Goal: Task Accomplishment & Management: Manage account settings

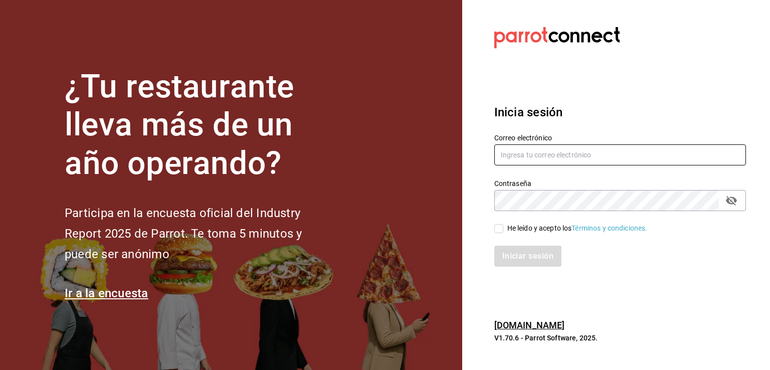
click at [558, 157] on input "text" at bounding box center [620, 154] width 252 height 21
paste input "[EMAIL_ADDRESS][PERSON_NAME][DOMAIN_NAME]"
type input "[EMAIL_ADDRESS][PERSON_NAME][DOMAIN_NAME]"
click at [498, 229] on input "He leído y acepto los Términos y condiciones." at bounding box center [498, 228] width 9 height 9
checkbox input "true"
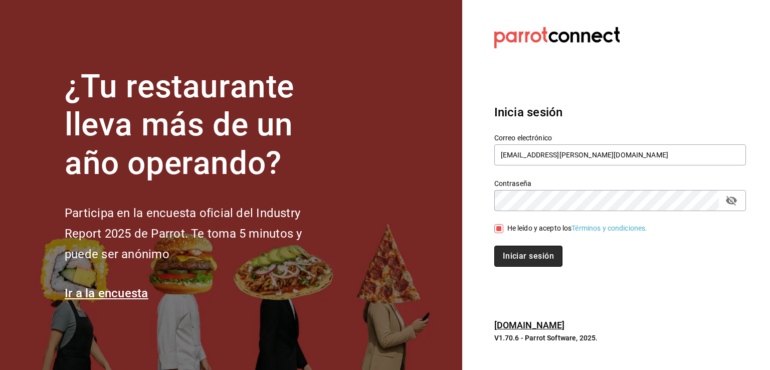
click at [509, 250] on button "Iniciar sesión" at bounding box center [528, 256] width 68 height 21
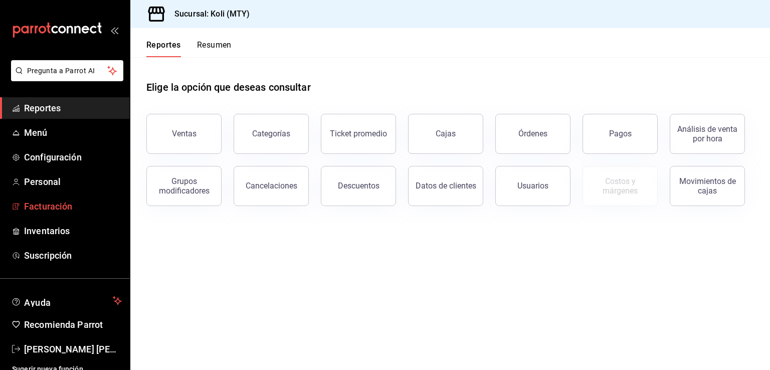
click at [60, 206] on span "Facturación" at bounding box center [73, 207] width 98 height 14
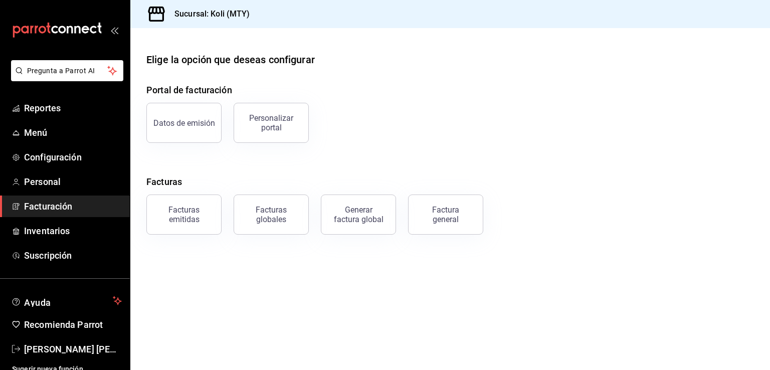
click at [206, 220] on div "Facturas emitidas" at bounding box center [184, 214] width 62 height 19
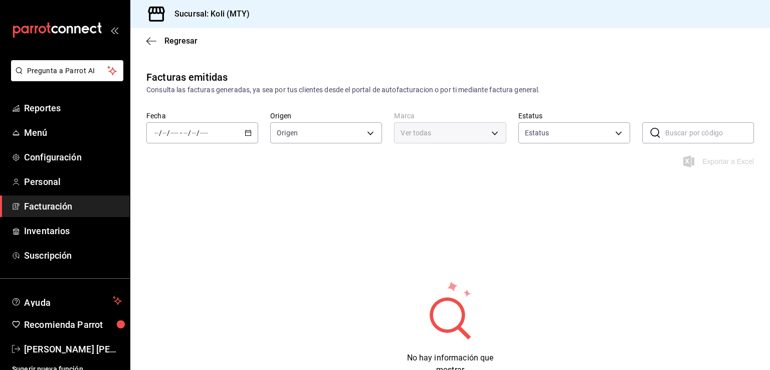
type input "ORDER_INVOICE,GENERAL_INVOICE"
type input "ACTIVE,PENDING_CANCELLATION,CANCELLED,PRE_CANCELLED"
click at [247, 134] on icon "button" at bounding box center [248, 132] width 7 height 7
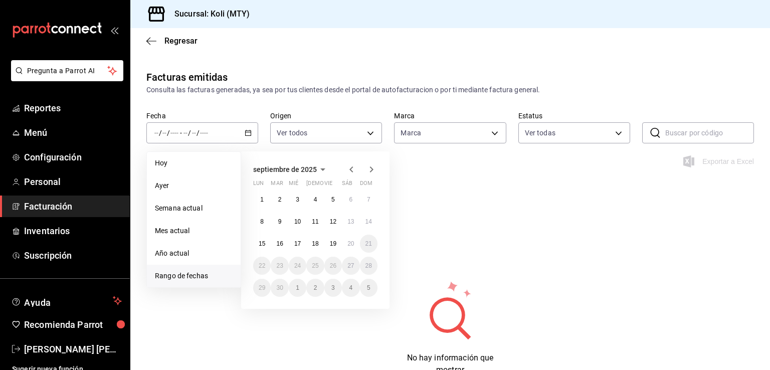
type input "d0121fda-d2d9-471b-a553-6c3ebe72ecf1"
click at [276, 243] on abbr "16" at bounding box center [279, 243] width 7 height 7
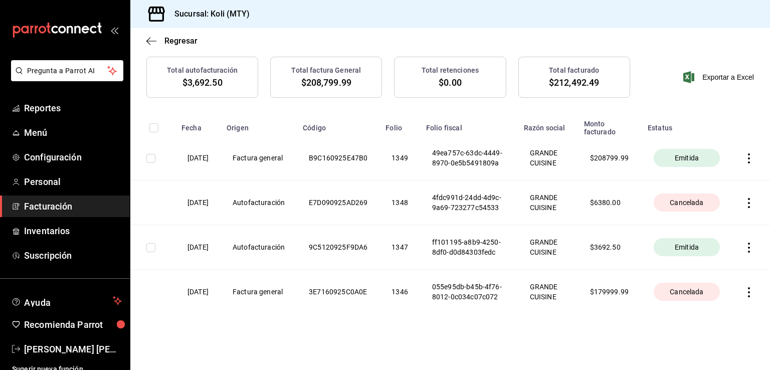
scroll to position [110, 0]
click at [82, 204] on span "Facturación" at bounding box center [73, 207] width 98 height 14
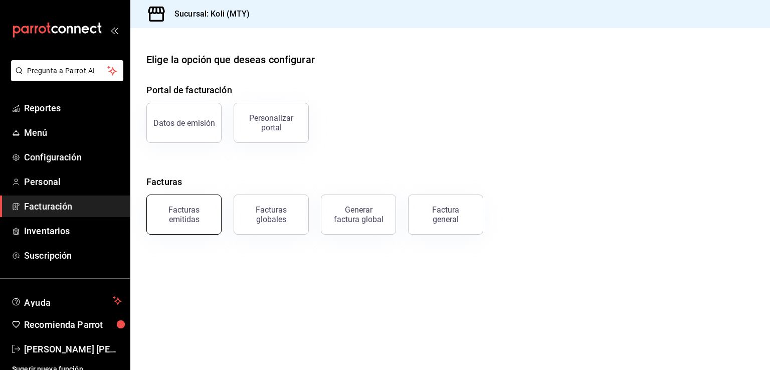
click at [208, 218] on div "Facturas emitidas" at bounding box center [184, 214] width 62 height 19
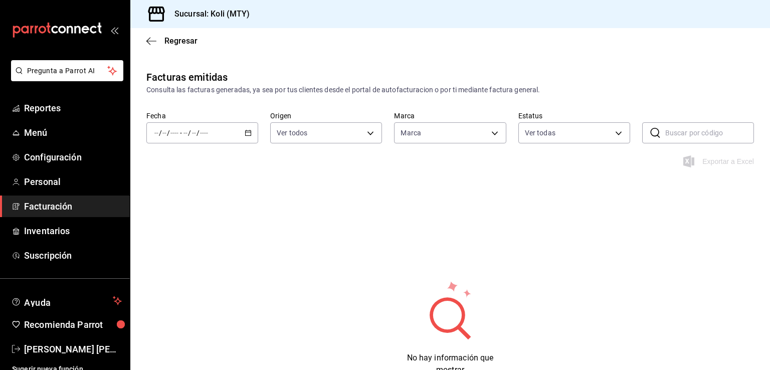
type input "d0121fda-d2d9-471b-a553-6c3ebe72ecf1"
click at [247, 132] on \(Stroke\) "button" at bounding box center [249, 132] width 6 height 1
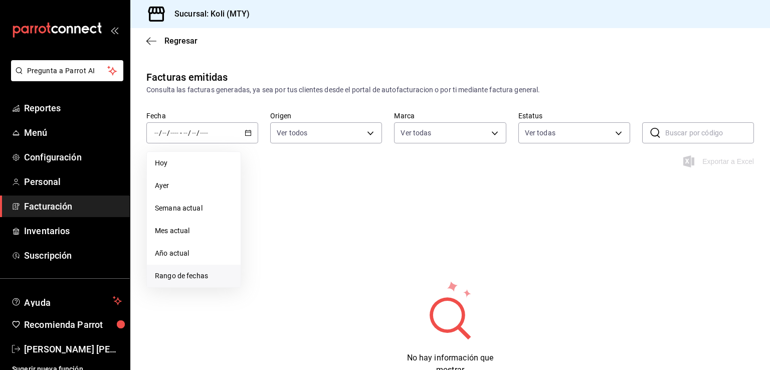
click at [217, 284] on li "Rango de fechas" at bounding box center [194, 276] width 94 height 23
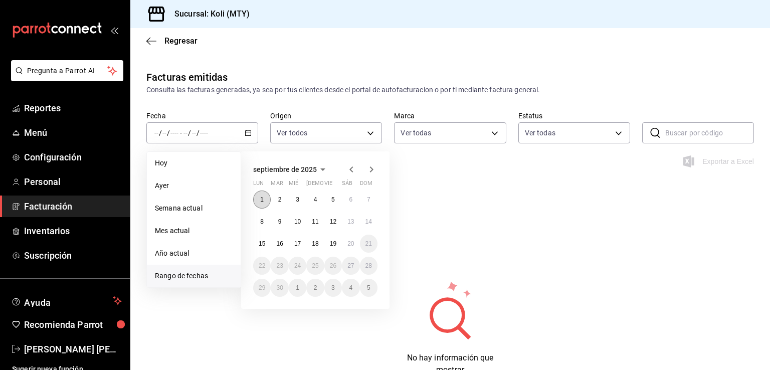
click at [262, 192] on button "1" at bounding box center [262, 200] width 18 height 18
click at [351, 242] on abbr "20" at bounding box center [350, 243] width 7 height 7
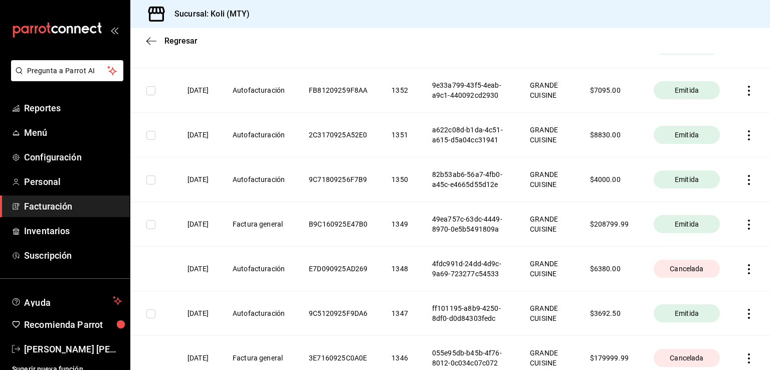
scroll to position [348, 0]
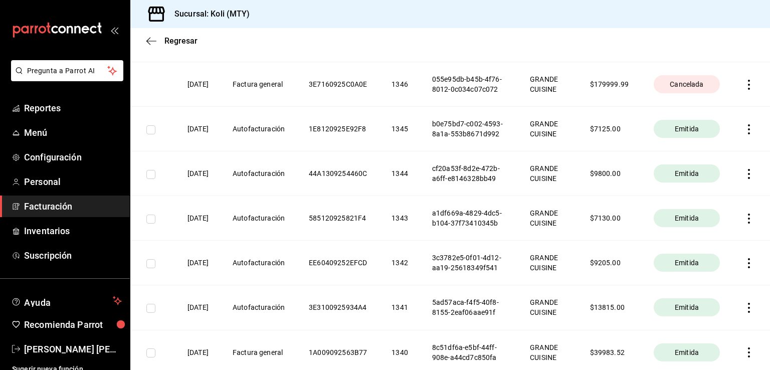
click at [466, 196] on th "cf20a53f-8d2e-472b-a6ff-e8146328bb49" at bounding box center [469, 173] width 98 height 45
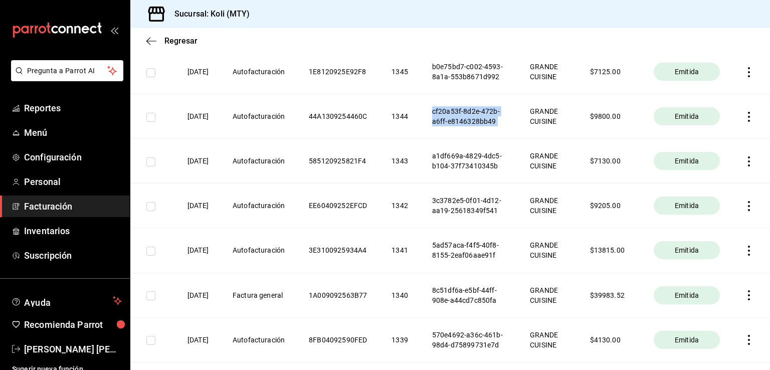
click at [466, 275] on tbody "20/09/2025 Autofacturación E7D090925AD269 1356 62c4c068-6f73-484a-9ec3-55477150…" at bounding box center [450, 27] width 640 height 937
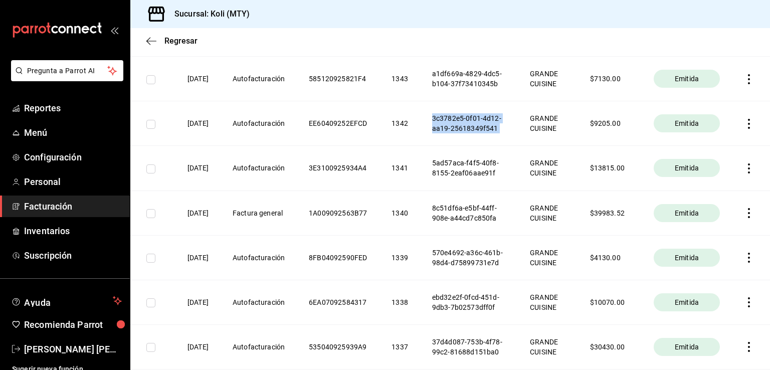
click at [466, 146] on th "3c3782e5-0f01-4d12-aa19-25618349f541" at bounding box center [469, 123] width 98 height 45
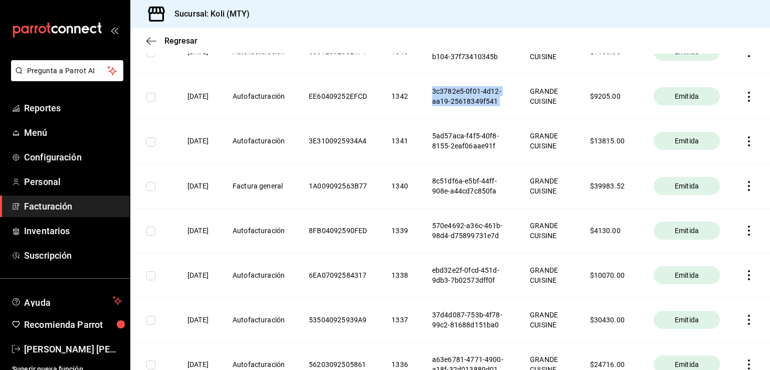
click at [466, 163] on th "5ad57aca-f4f5-40f8-8155-2eaf06aae91f" at bounding box center [469, 141] width 98 height 45
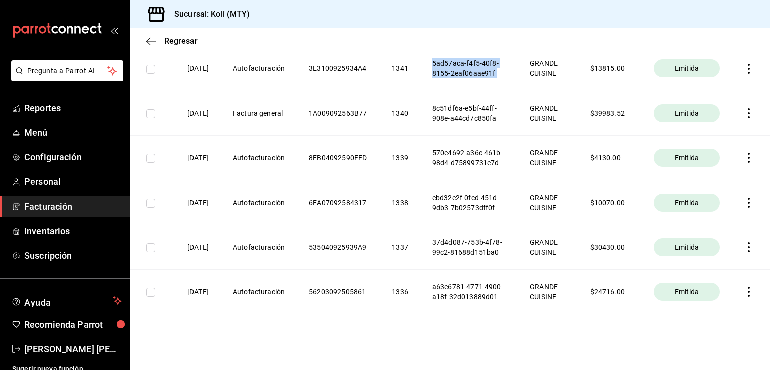
scroll to position [1067, 0]
click at [54, 109] on span "Reportes" at bounding box center [73, 108] width 98 height 14
